Goal: Information Seeking & Learning: Learn about a topic

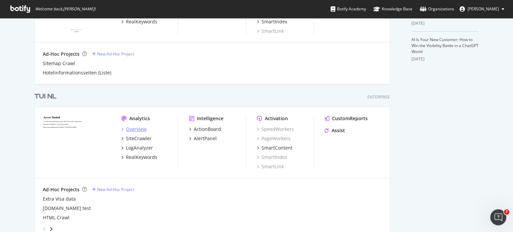
click at [133, 128] on div "Overview" at bounding box center [136, 129] width 21 height 7
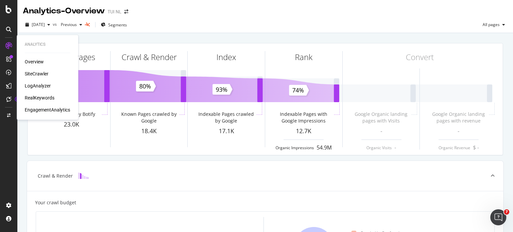
click at [40, 85] on div "LogAnalyzer" at bounding box center [38, 85] width 26 height 7
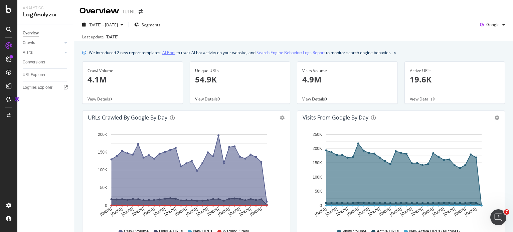
click at [168, 51] on link "AI Bots" at bounding box center [168, 52] width 13 height 7
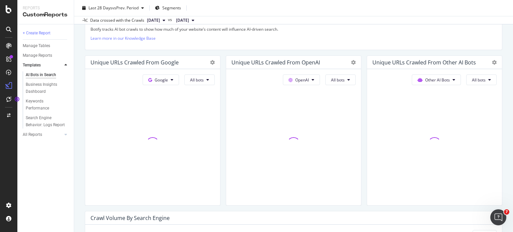
scroll to position [149, 0]
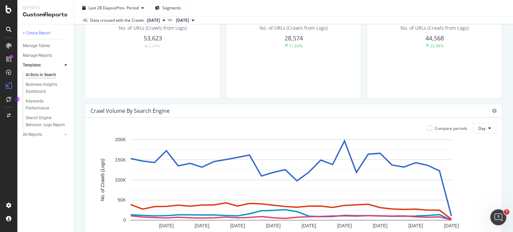
click at [356, 94] on div "OpenAI All bots No. of URLs (Crawls from Logs) 28,574 11.64%" at bounding box center [293, 30] width 135 height 136
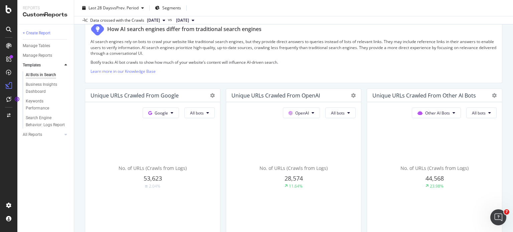
scroll to position [0, 0]
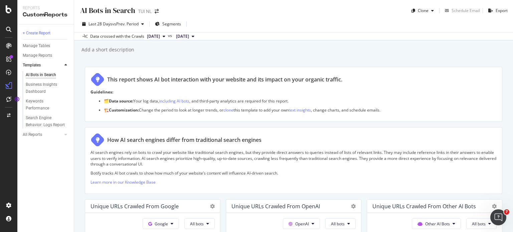
click at [85, 11] on div "AI Bots in Search" at bounding box center [107, 10] width 56 height 10
click at [124, 13] on div "AI Bots in Search" at bounding box center [107, 10] width 56 height 10
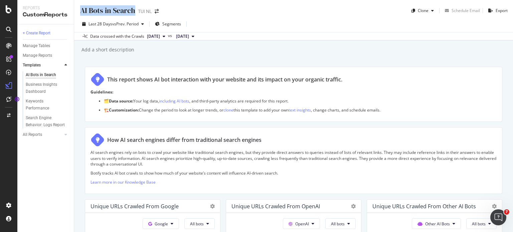
click at [124, 13] on div "AI Bots in Search" at bounding box center [107, 10] width 56 height 10
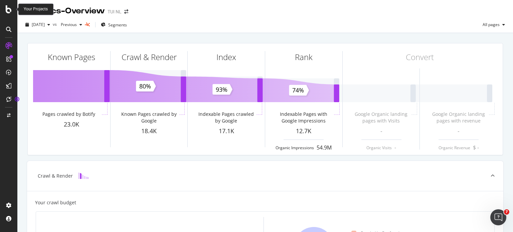
click at [11, 7] on icon at bounding box center [9, 9] width 6 height 8
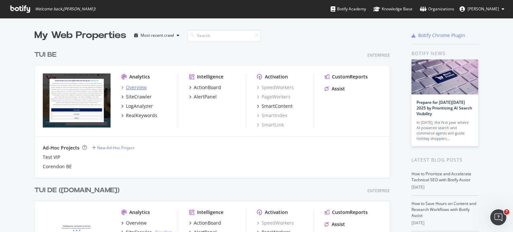
click at [137, 90] on div "Overview" at bounding box center [136, 87] width 21 height 7
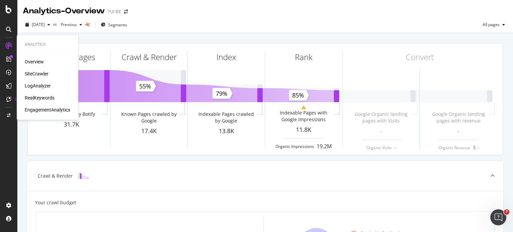
click at [40, 86] on div "LogAnalyzer" at bounding box center [38, 85] width 26 height 7
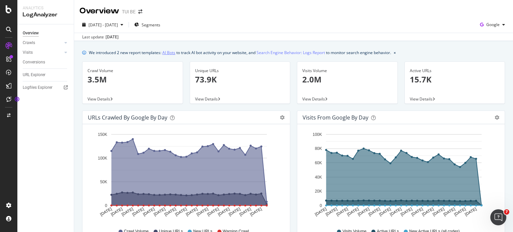
click at [170, 49] on link "AI Bots" at bounding box center [168, 52] width 13 height 7
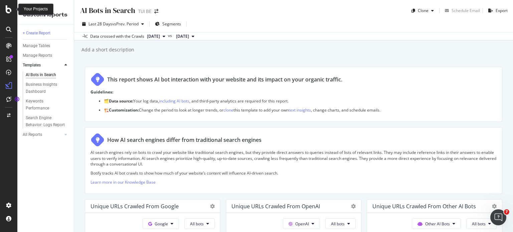
click at [11, 8] on icon at bounding box center [9, 9] width 6 height 8
